Goal: Task Accomplishment & Management: Manage account settings

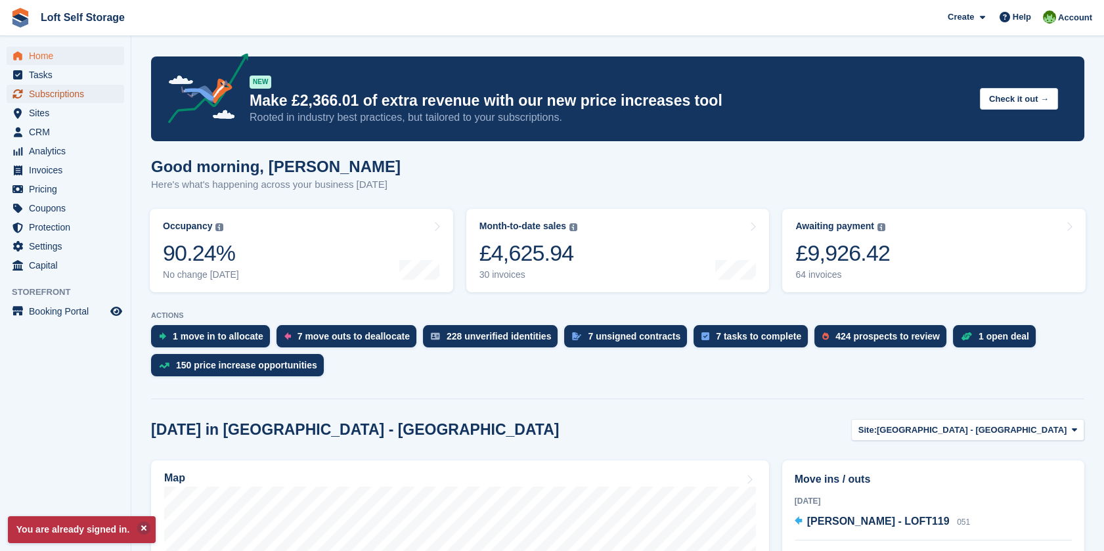
click at [74, 93] on span "Subscriptions" at bounding box center [68, 94] width 79 height 18
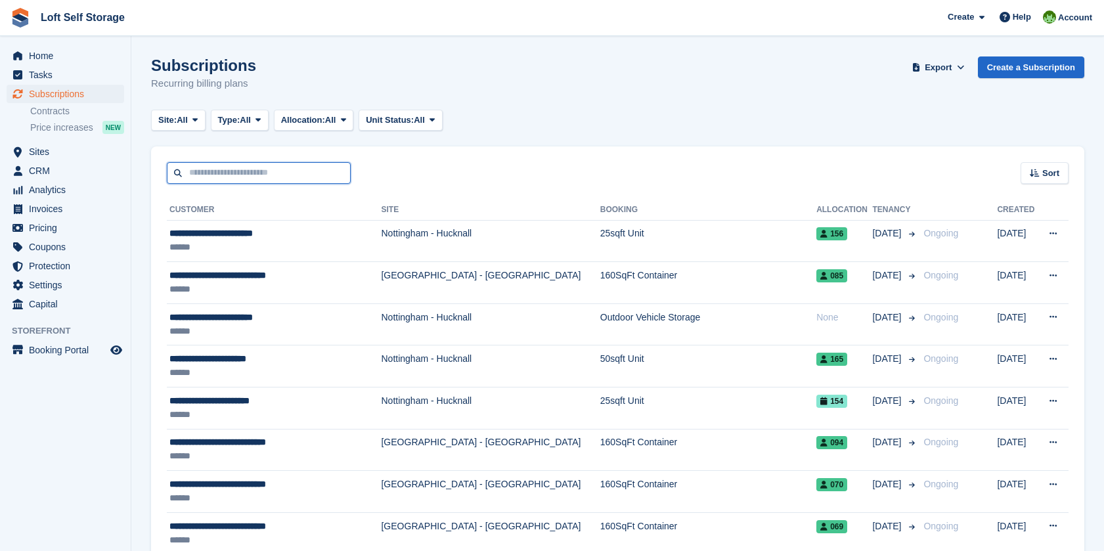
drag, startPoint x: 0, startPoint y: 0, endPoint x: 251, endPoint y: 165, distance: 300.1
click at [251, 165] on input "text" at bounding box center [259, 173] width 184 height 22
type input "*****"
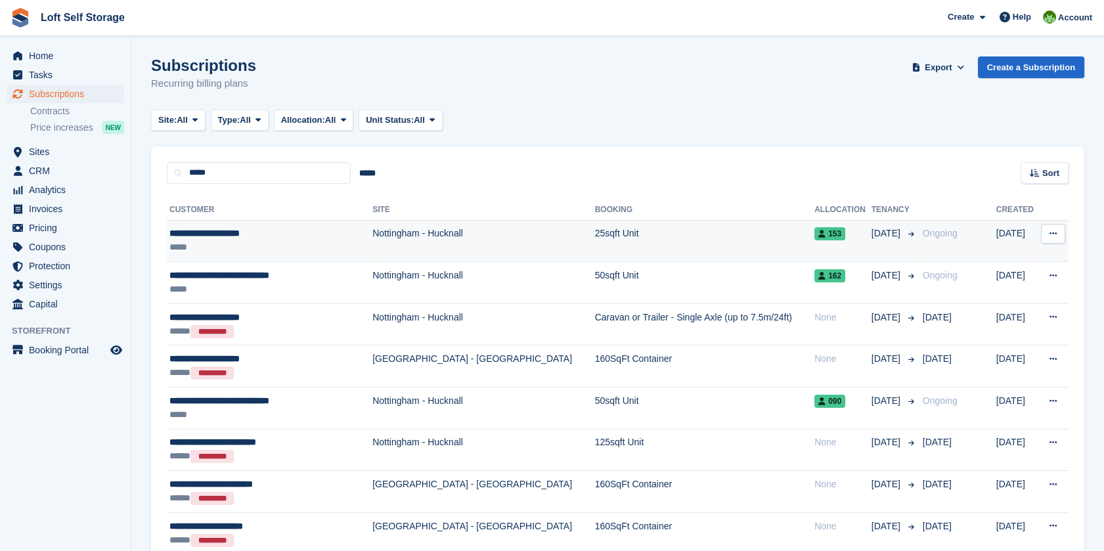
click at [244, 231] on div "**********" at bounding box center [260, 234] width 182 height 14
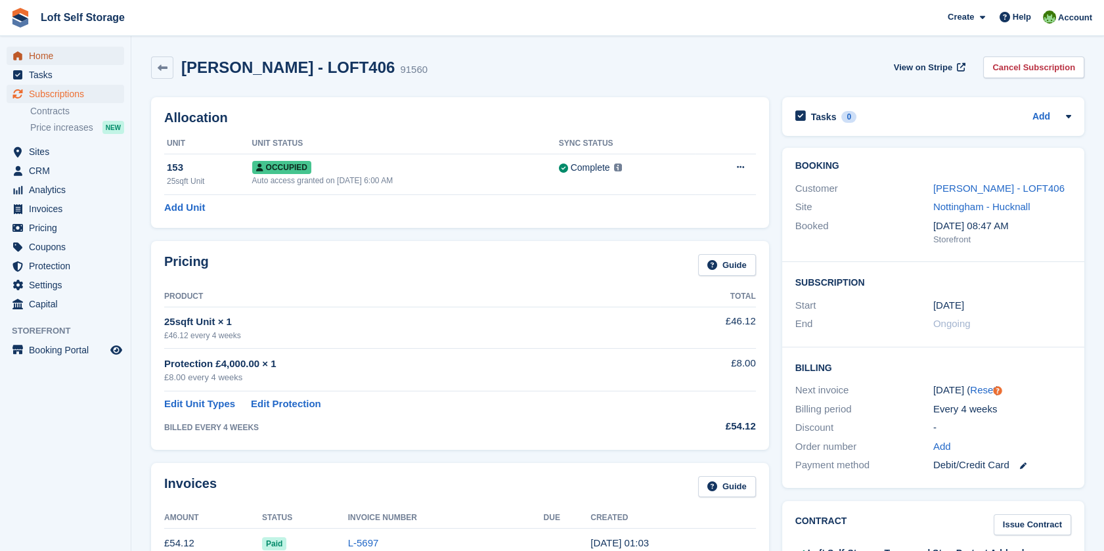
click at [40, 56] on span "Home" at bounding box center [68, 56] width 79 height 18
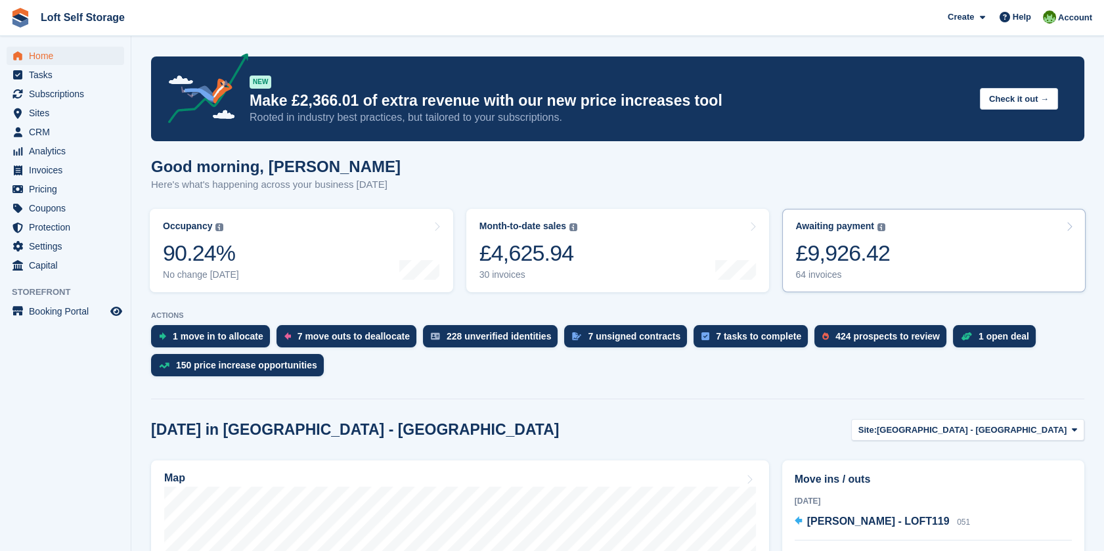
click at [886, 253] on link "Awaiting payment The total outstanding balance on all open invoices. £9,926.42 …" at bounding box center [933, 250] width 303 height 83
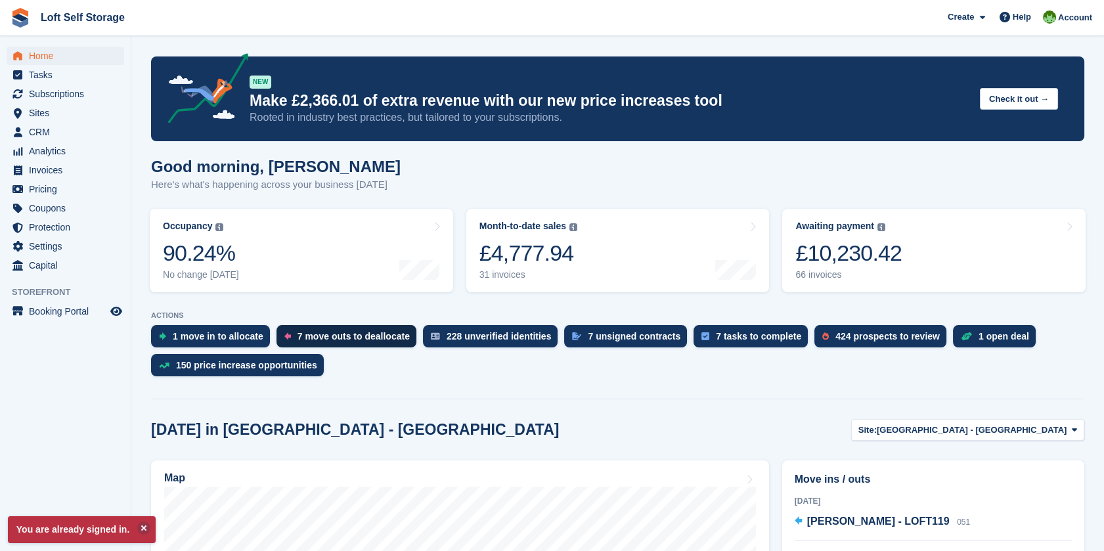
scroll to position [73, 0]
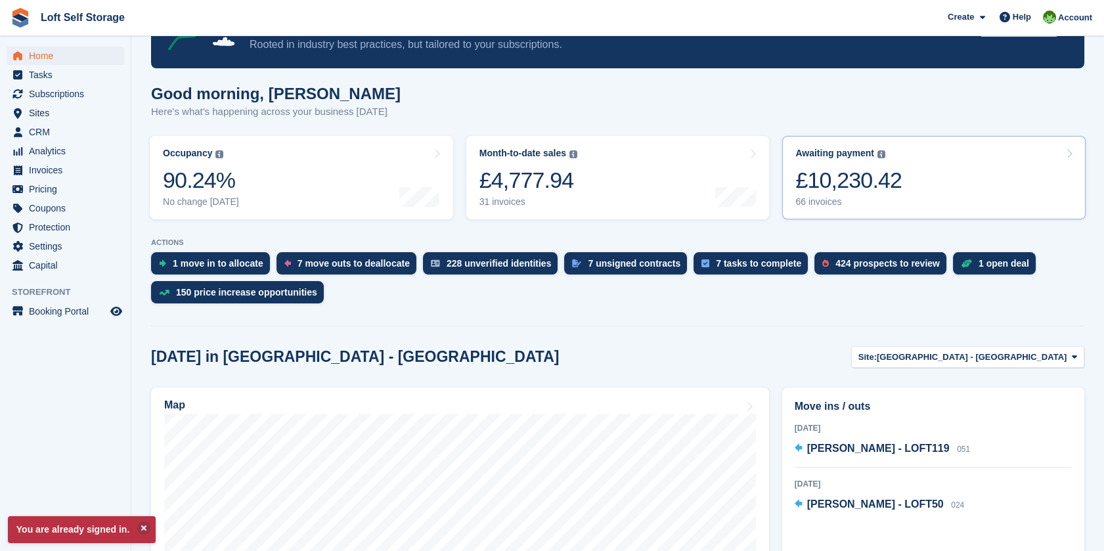
click at [961, 187] on link "Awaiting payment The total outstanding balance on all open invoices. £10,230.42…" at bounding box center [933, 177] width 303 height 83
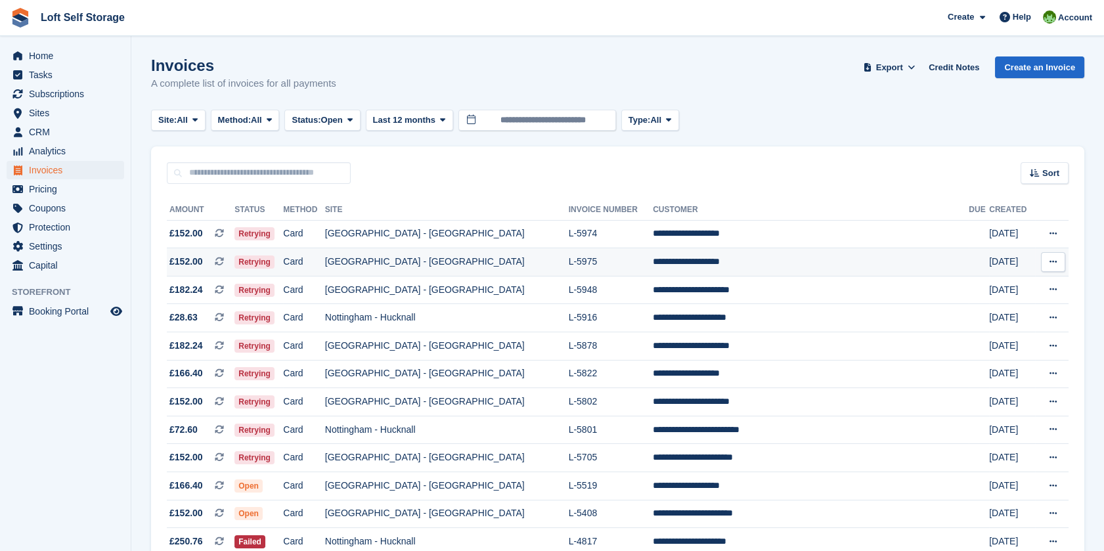
click at [578, 254] on td "L-5975" at bounding box center [611, 262] width 85 height 28
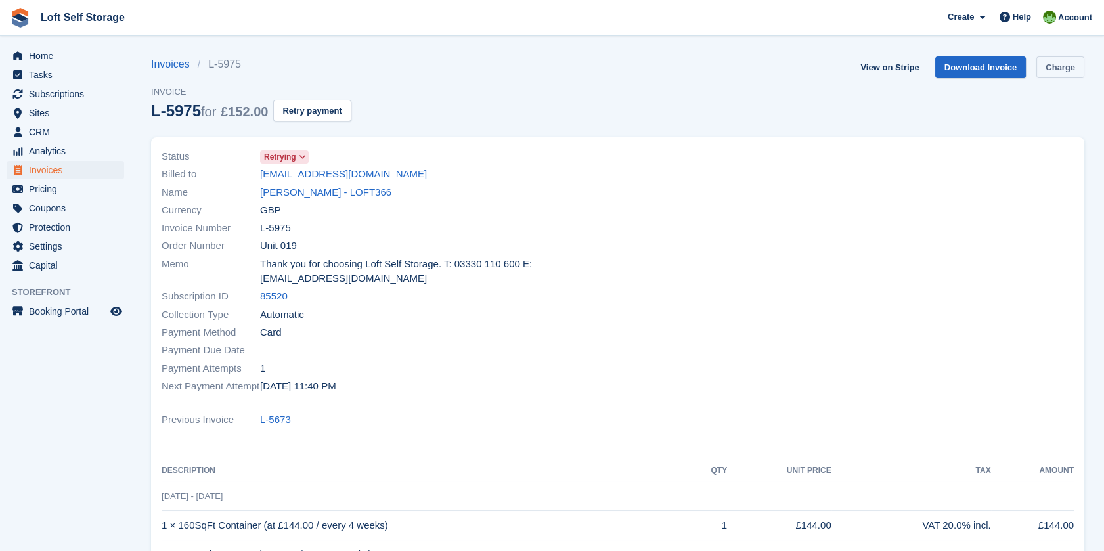
click at [1065, 64] on link "Charge" at bounding box center [1060, 67] width 48 height 22
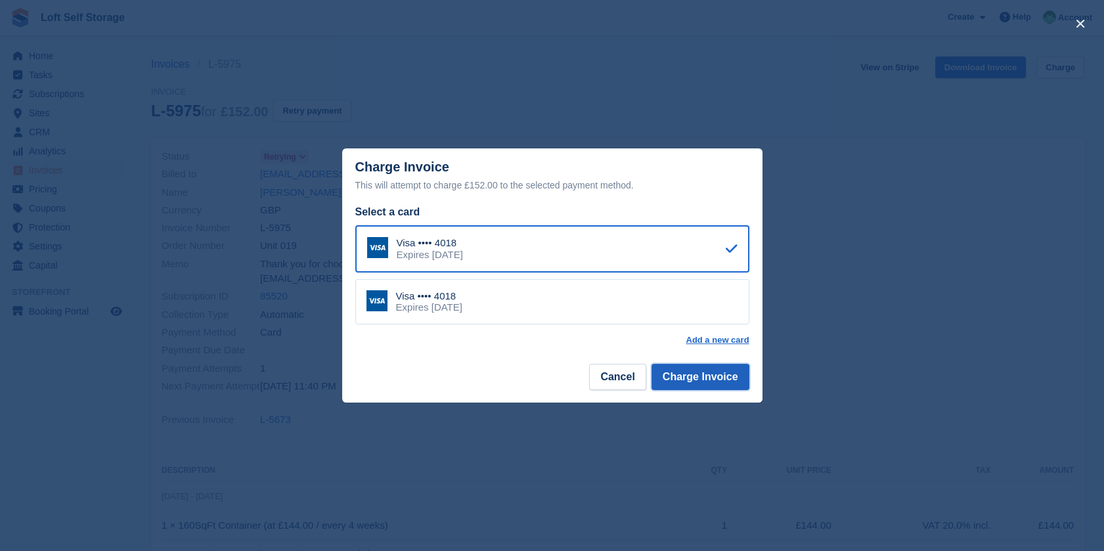
click at [706, 374] on button "Charge Invoice" at bounding box center [700, 377] width 98 height 26
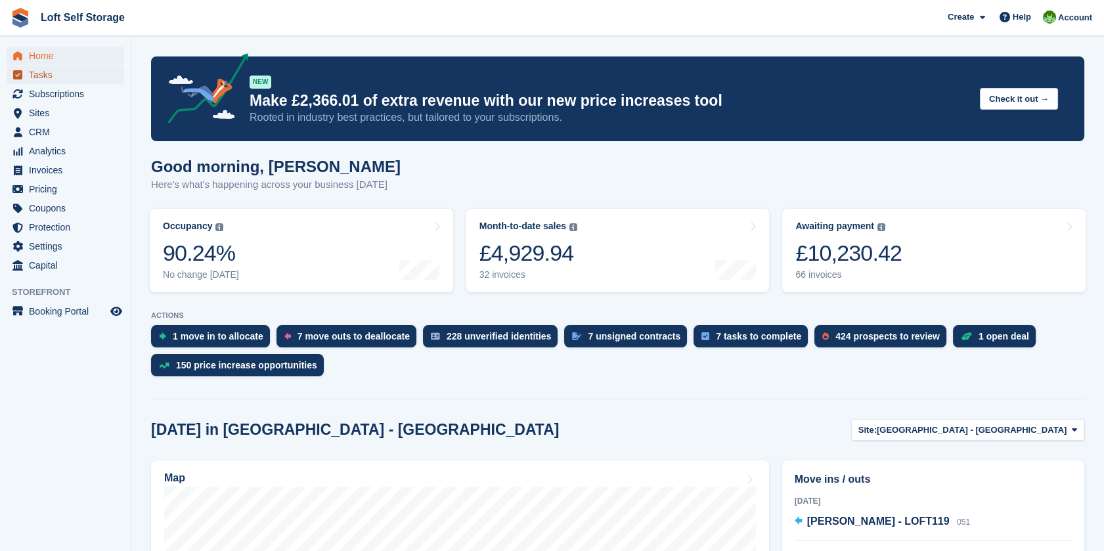
click at [48, 68] on span "Tasks" at bounding box center [68, 75] width 79 height 18
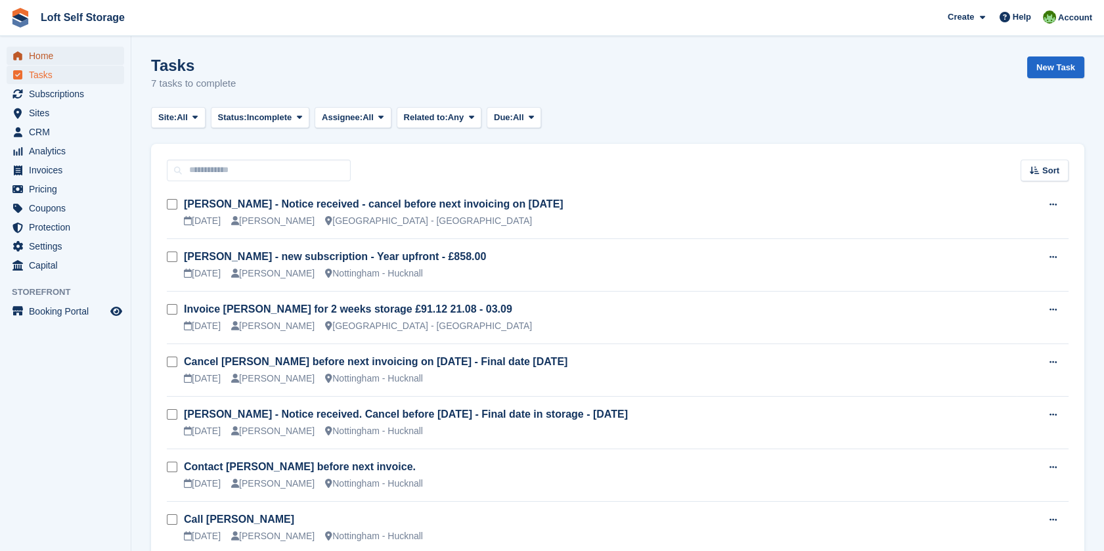
click at [53, 53] on span "Home" at bounding box center [68, 56] width 79 height 18
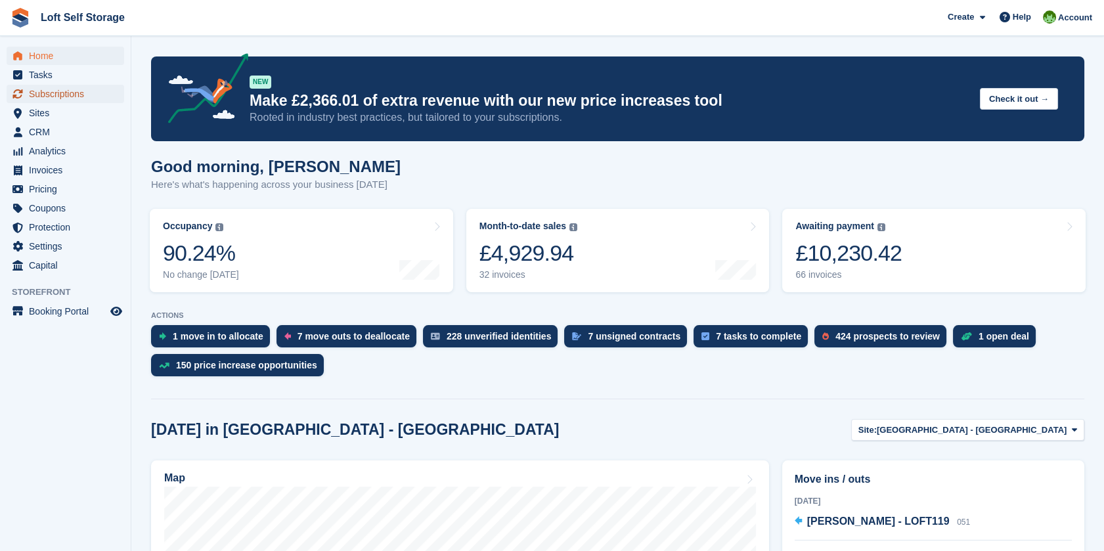
click at [68, 93] on span "Subscriptions" at bounding box center [68, 94] width 79 height 18
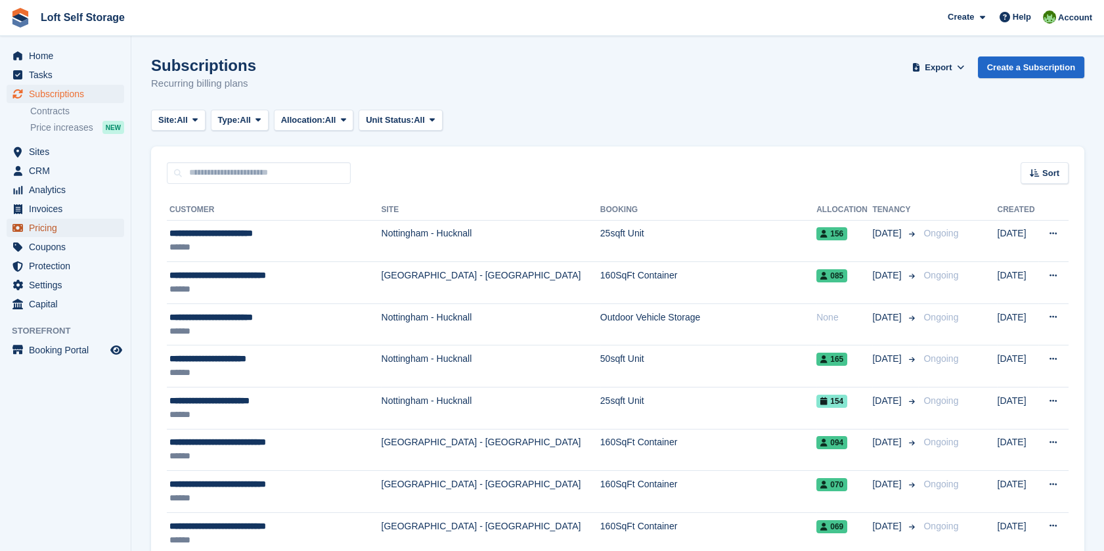
click at [53, 232] on span "Pricing" at bounding box center [68, 228] width 79 height 18
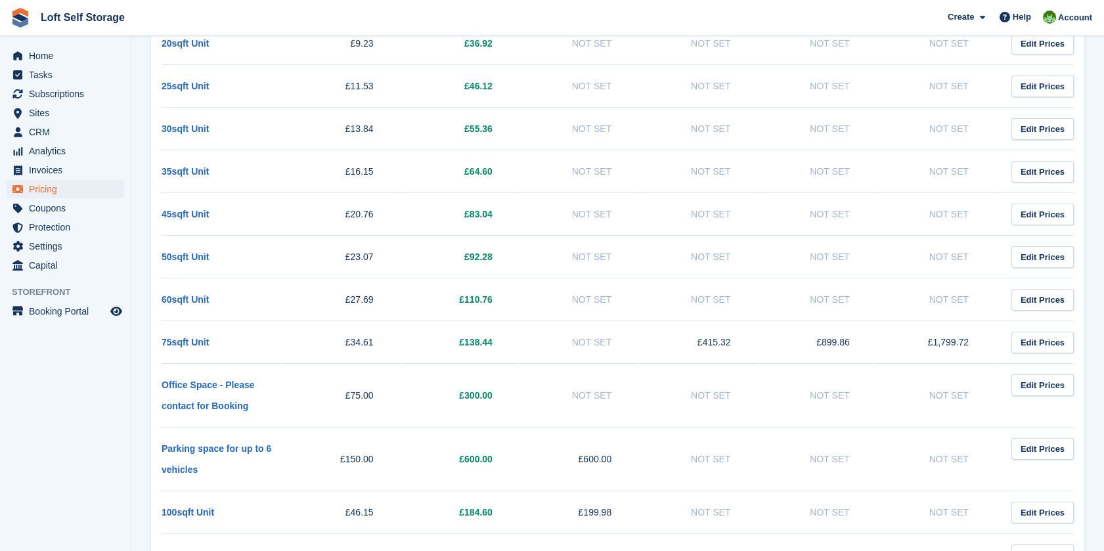
scroll to position [364, 0]
click at [71, 92] on span "Subscriptions" at bounding box center [68, 94] width 79 height 18
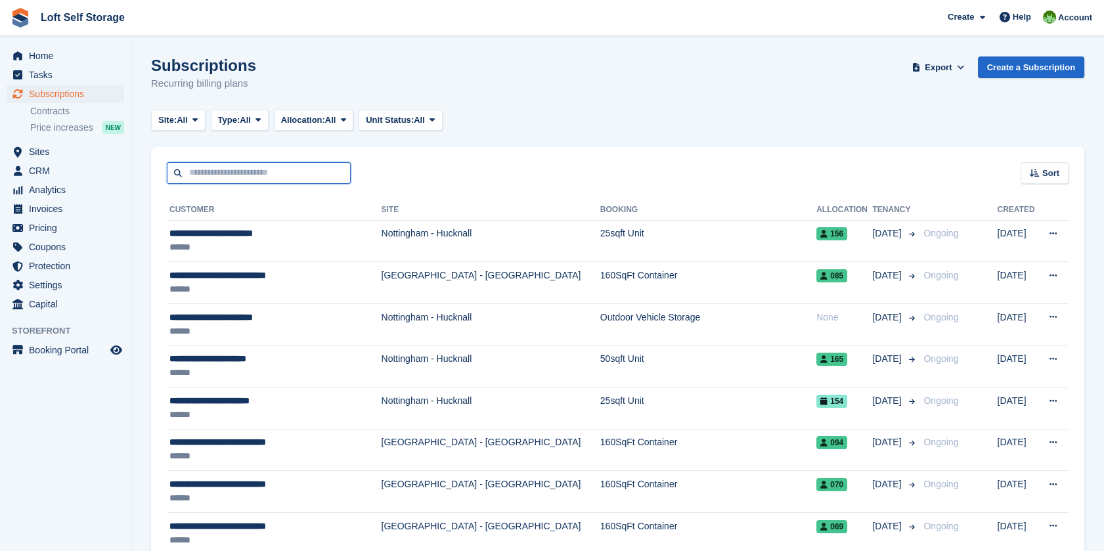
click at [242, 168] on input "text" at bounding box center [259, 173] width 184 height 22
type input "****"
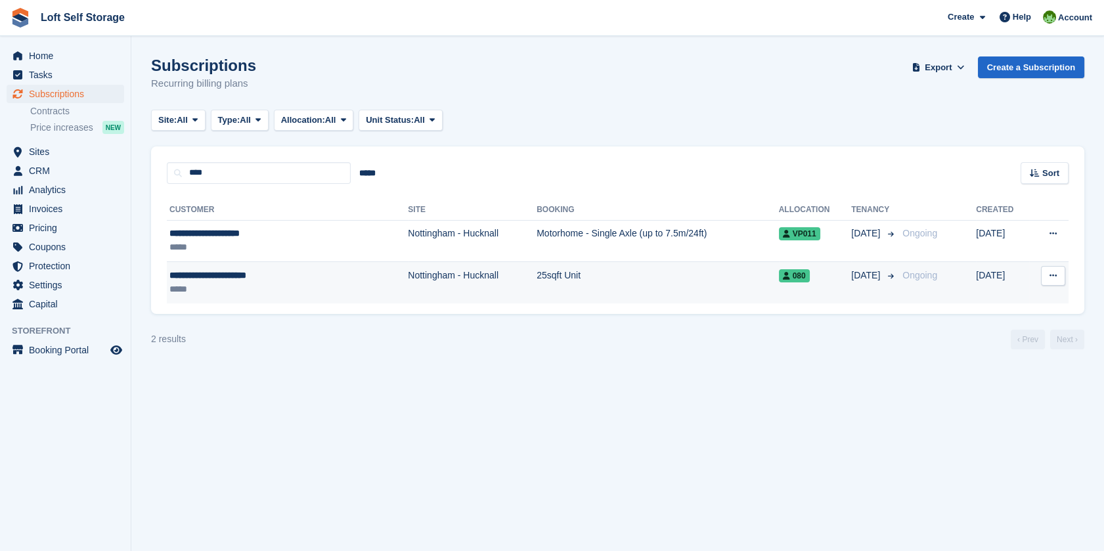
click at [227, 271] on div "**********" at bounding box center [252, 276] width 167 height 14
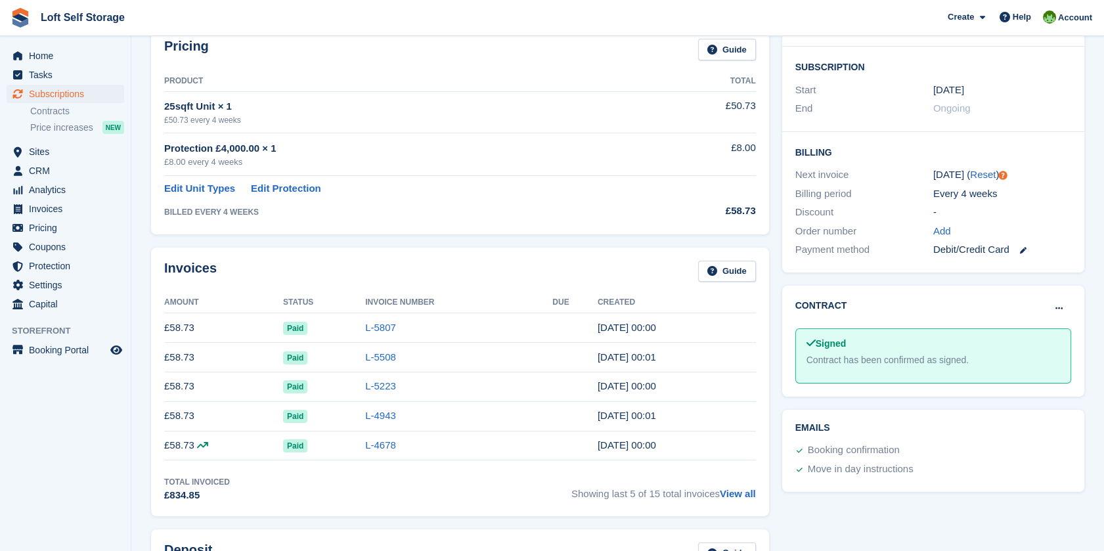
scroll to position [219, 0]
